Goal: Check status: Check status

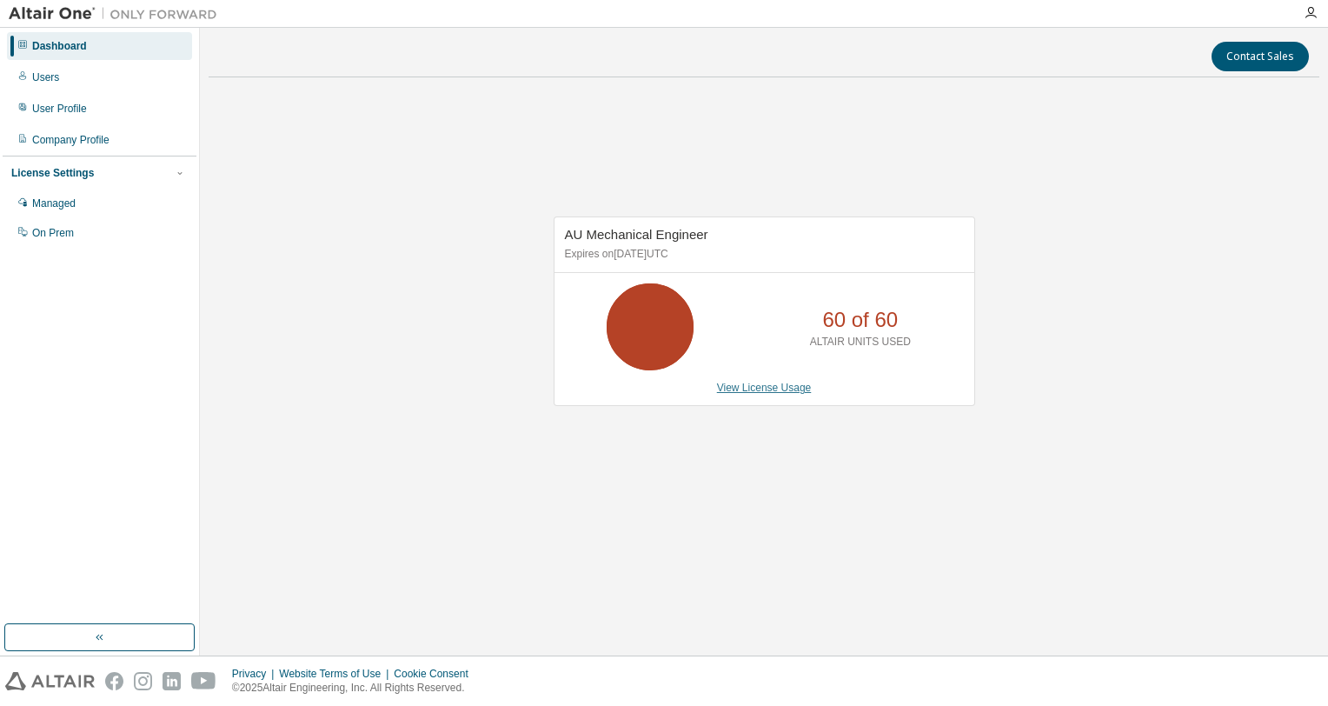
click at [781, 384] on link "View License Usage" at bounding box center [764, 388] width 95 height 12
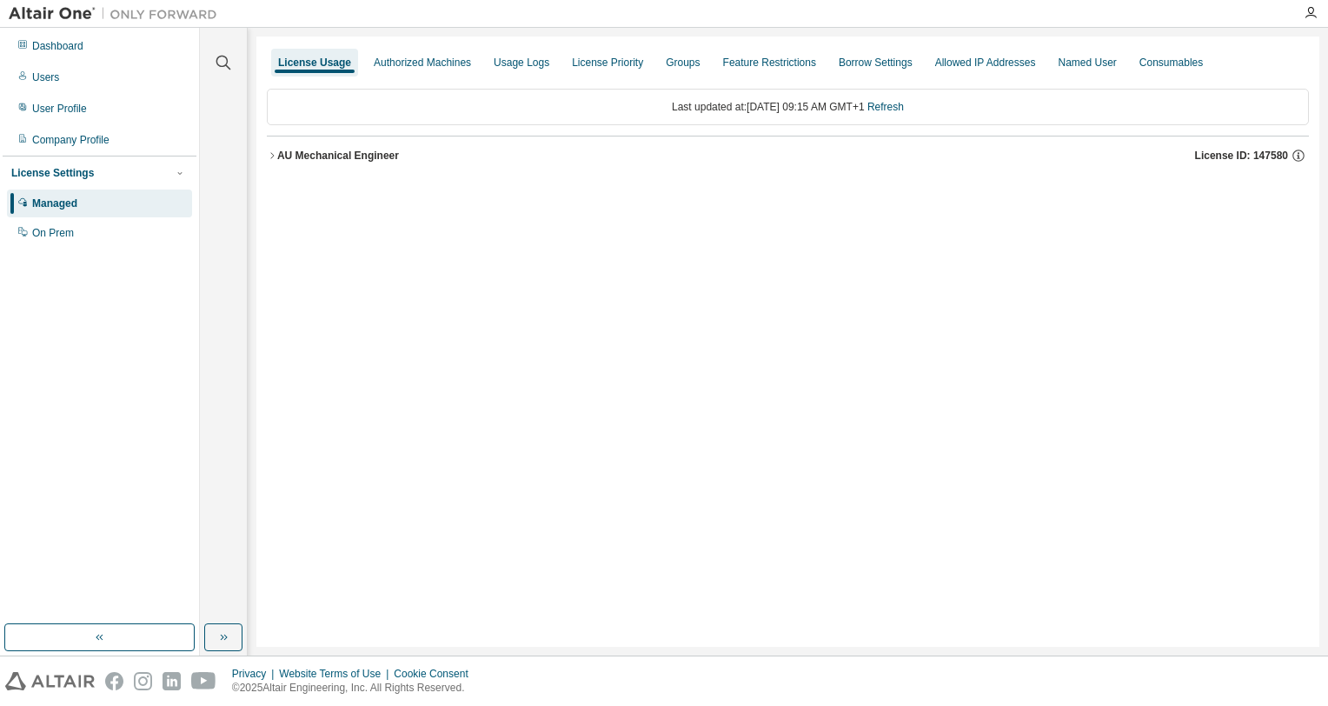
click at [309, 145] on button "AU Mechanical Engineer License ID: 147580" at bounding box center [788, 155] width 1042 height 38
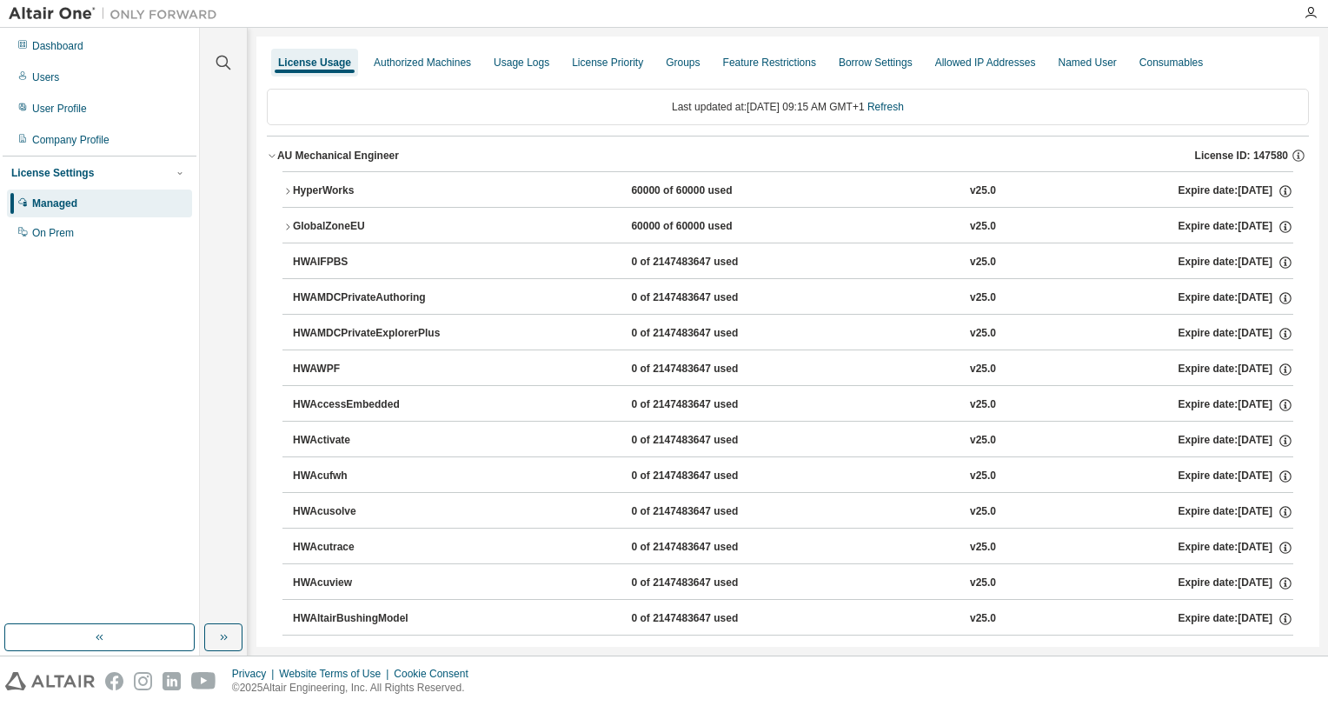
click at [317, 183] on div "HyperWorks" at bounding box center [371, 191] width 156 height 16
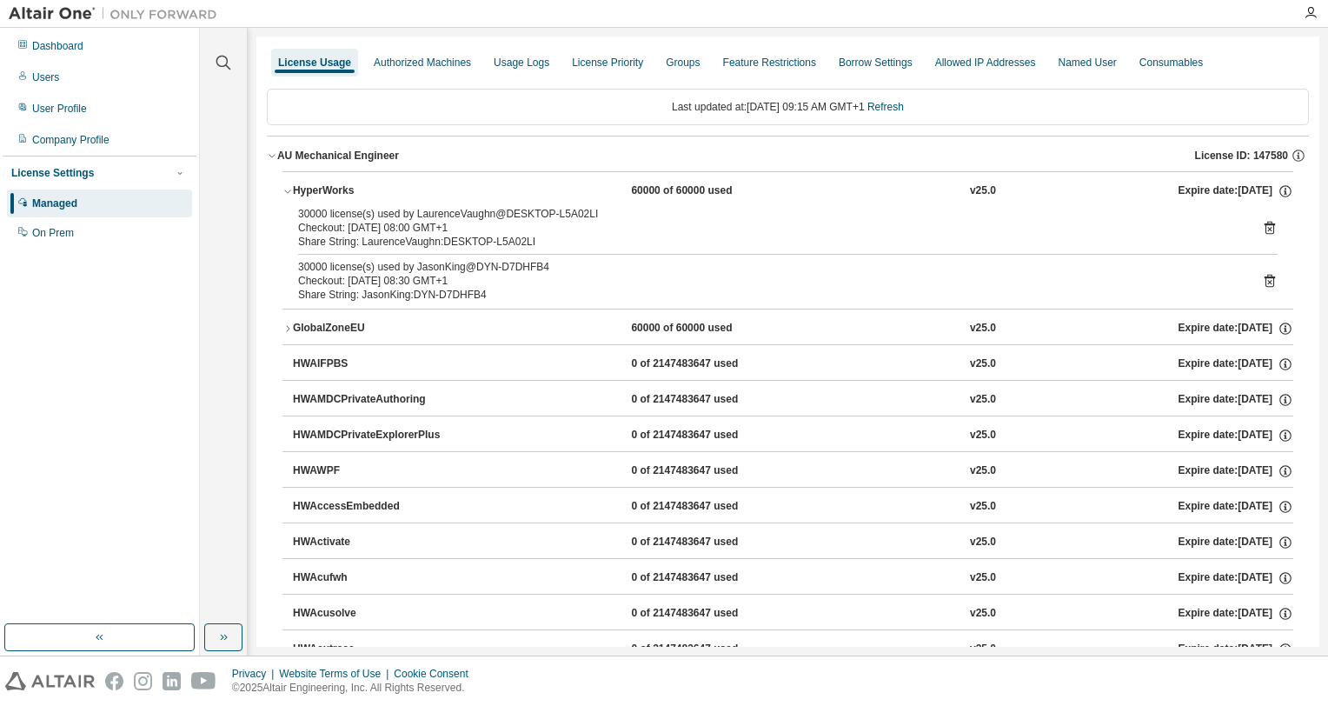
click at [317, 183] on div "HyperWorks" at bounding box center [371, 191] width 156 height 16
